Goal: Check status: Check status

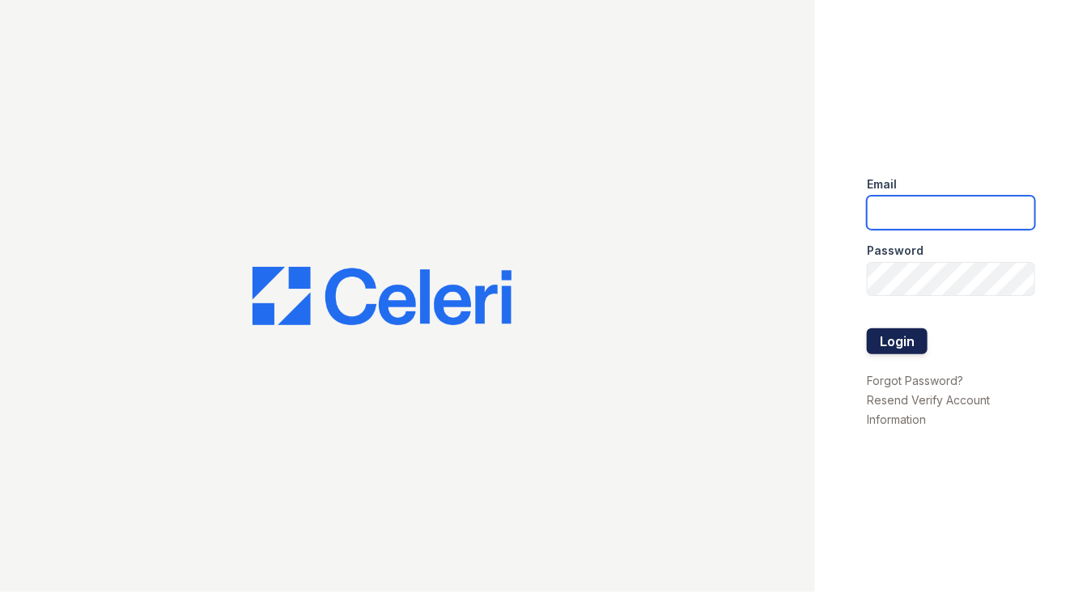
type input "michelle.diaz@greystar.com"
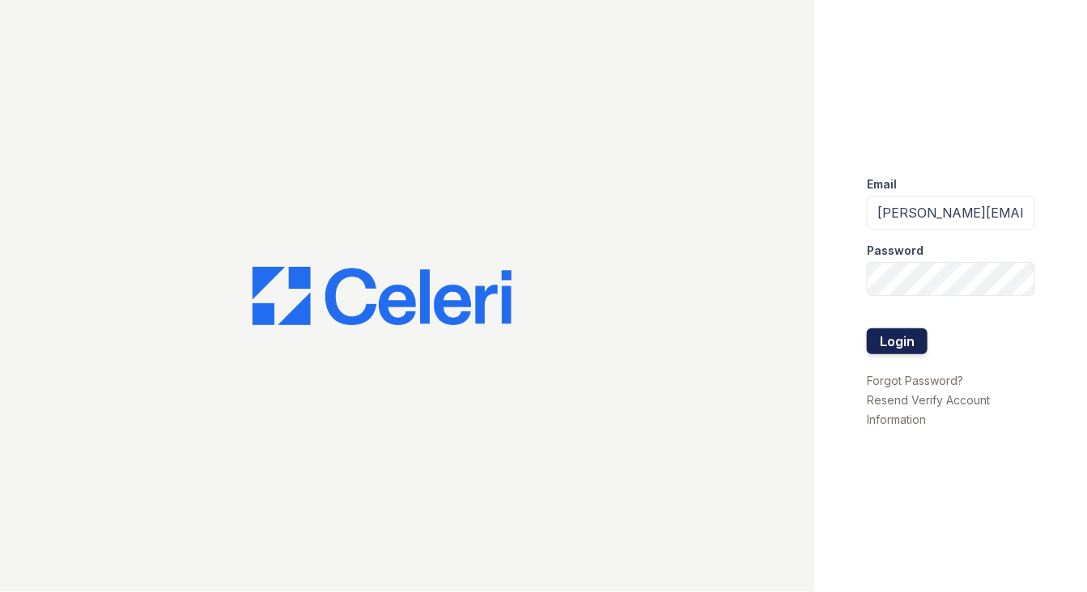
click at [899, 345] on button "Login" at bounding box center [897, 342] width 61 height 26
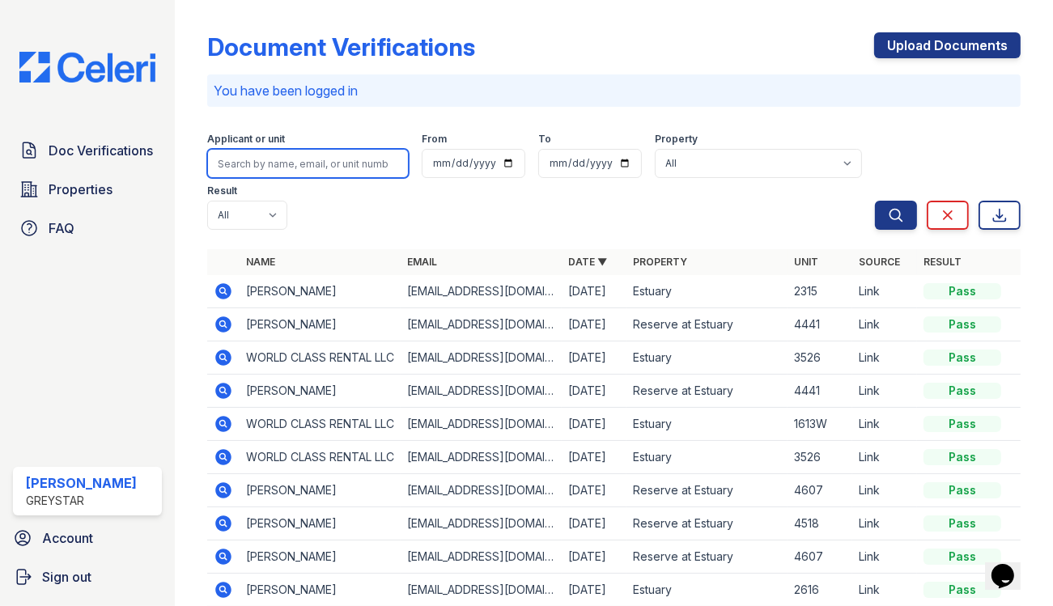
click at [329, 151] on input "search" at bounding box center [308, 163] width 202 height 29
type input "4338"
click at [875, 201] on button "Search" at bounding box center [896, 215] width 42 height 29
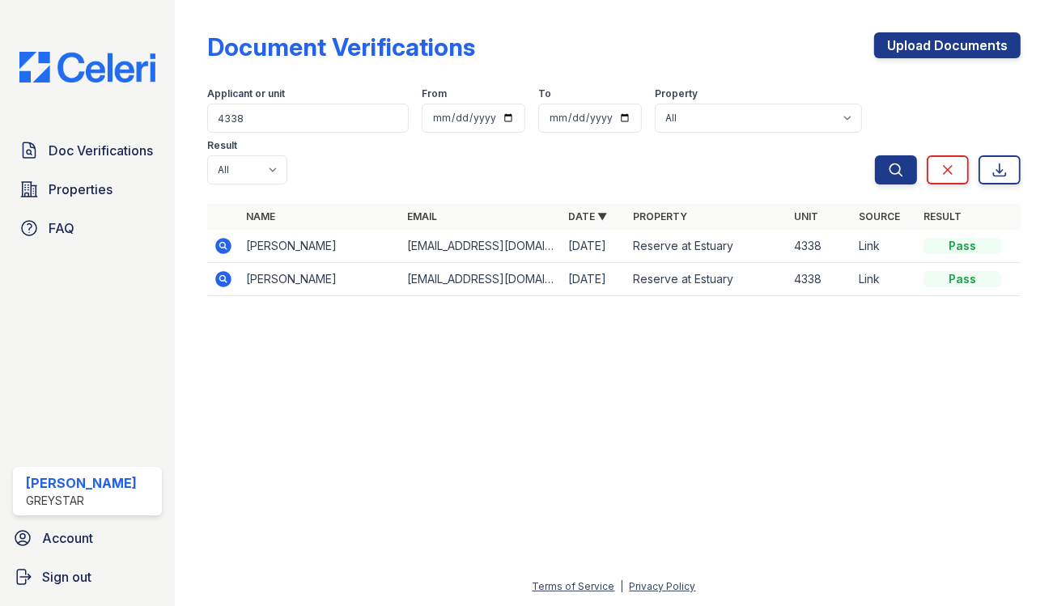
click at [224, 242] on icon at bounding box center [223, 246] width 16 height 16
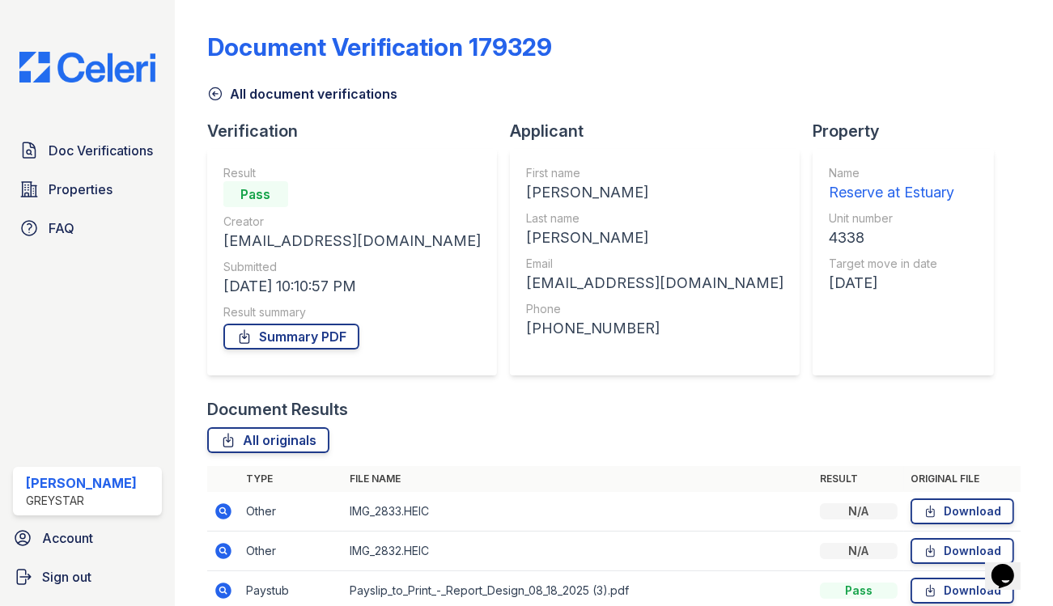
scroll to position [193, 0]
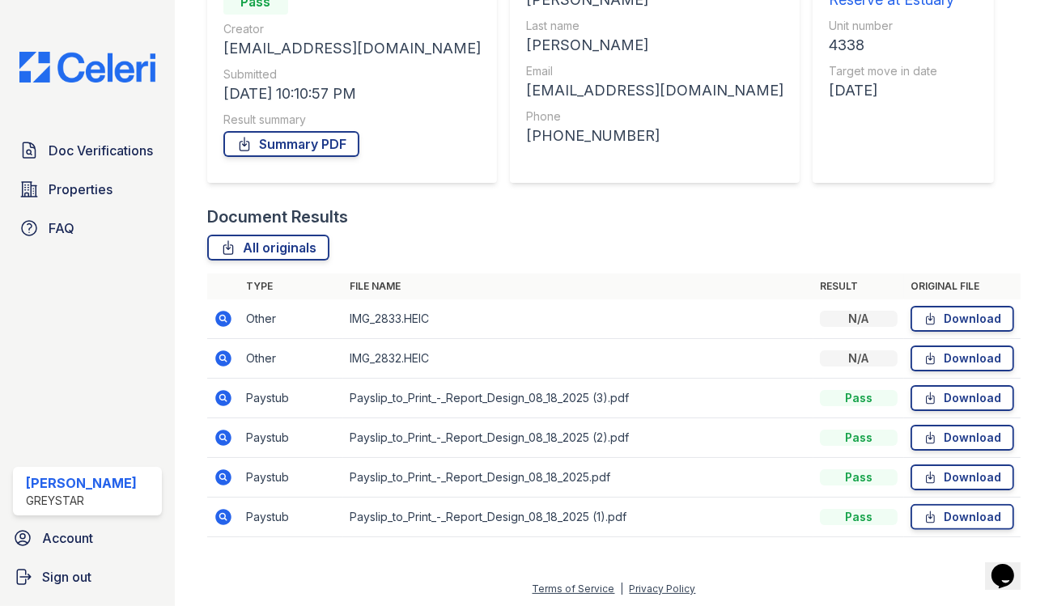
click at [220, 397] on icon at bounding box center [222, 397] width 4 height 4
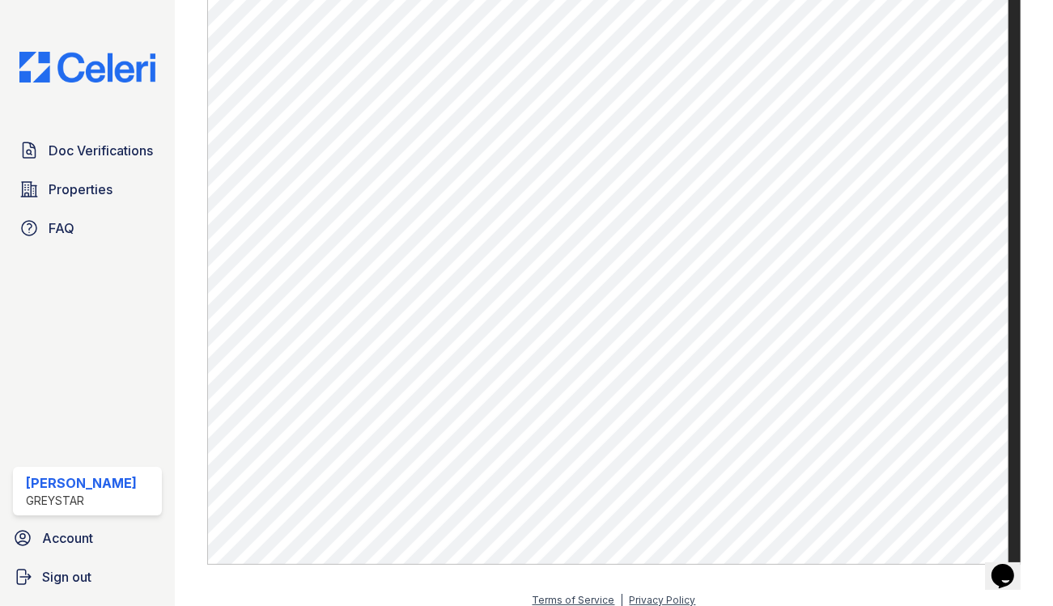
scroll to position [906, 0]
